Goal: Check status: Check status

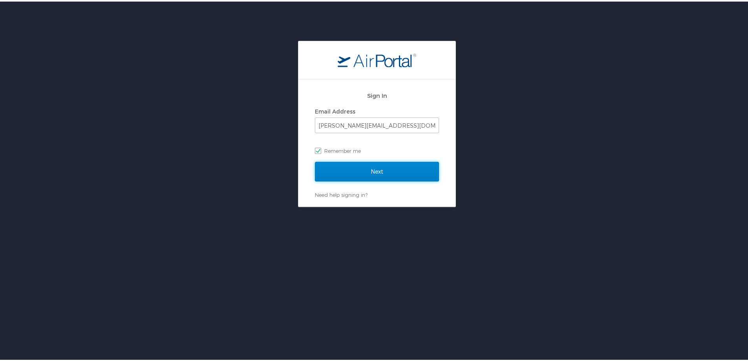
click at [400, 180] on input "Next" at bounding box center [377, 170] width 124 height 20
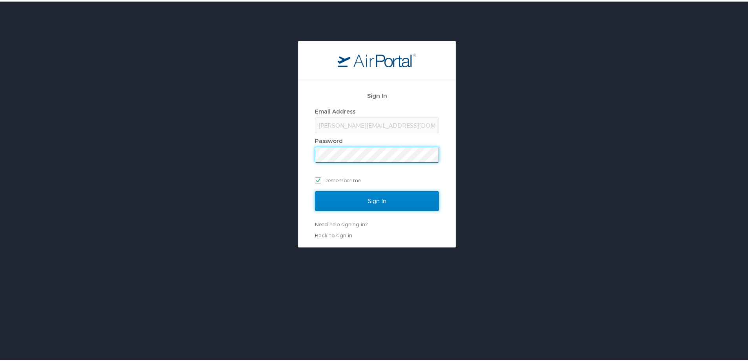
click at [384, 191] on input "Sign In" at bounding box center [377, 200] width 124 height 20
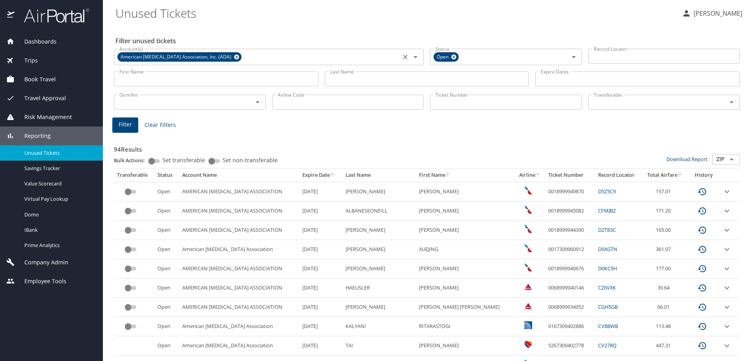
click at [234, 57] on icon at bounding box center [236, 57] width 5 height 5
click at [234, 29] on div "Filter unused tickets Account(s) Account(s) Status Open Status Record Locator R…" at bounding box center [429, 356] width 626 height 662
click at [520, 105] on input "Ticket Number" at bounding box center [506, 102] width 152 height 15
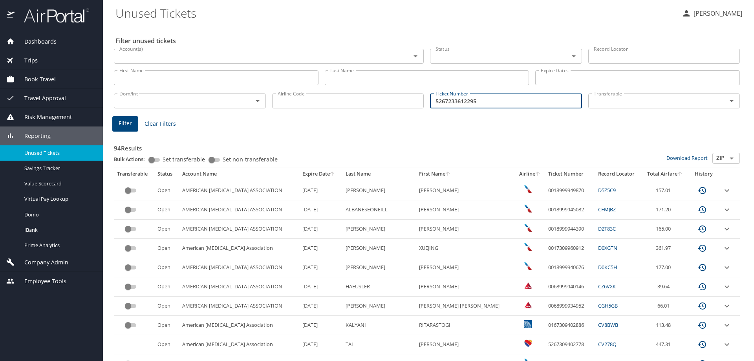
type input "5267233612295"
click at [126, 127] on span "Filter" at bounding box center [125, 124] width 13 height 10
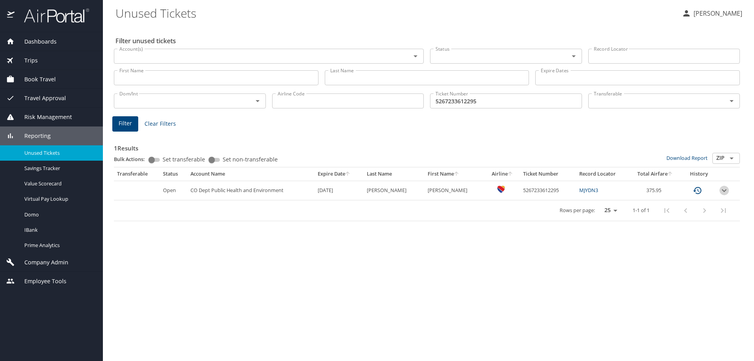
click at [722, 191] on icon "expand row" at bounding box center [724, 190] width 9 height 9
